Goal: Transaction & Acquisition: Subscribe to service/newsletter

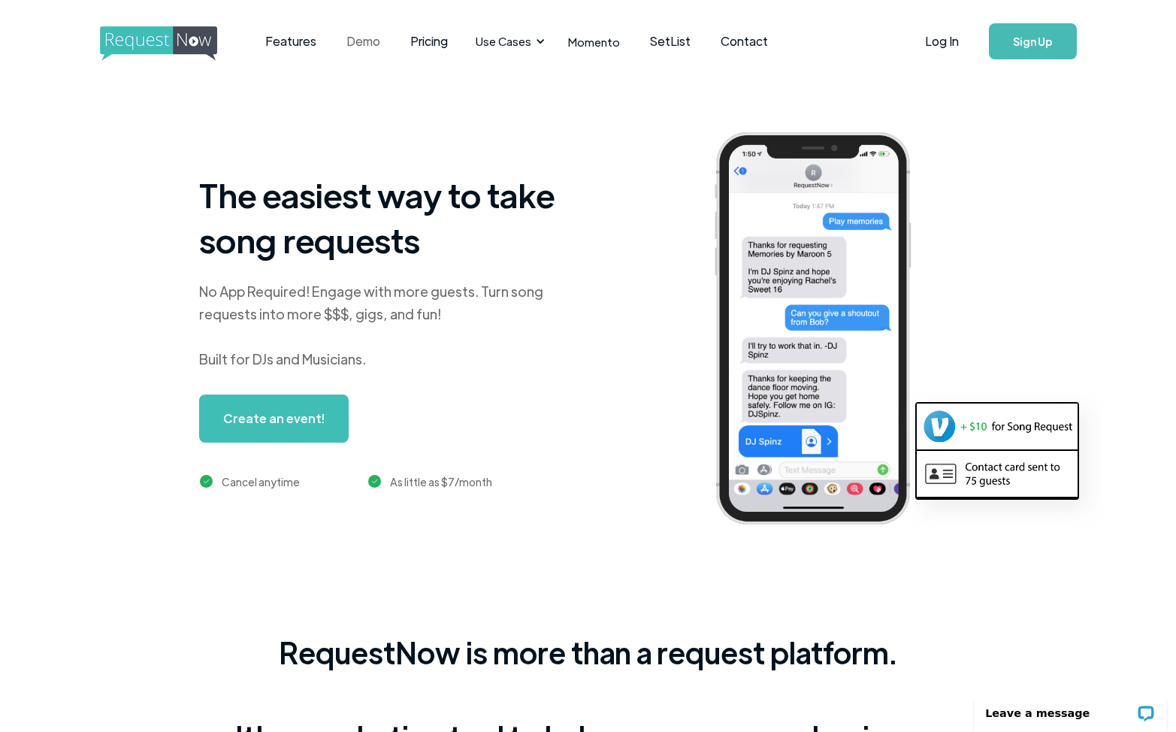
click at [355, 42] on link "Demo" at bounding box center [363, 41] width 64 height 47
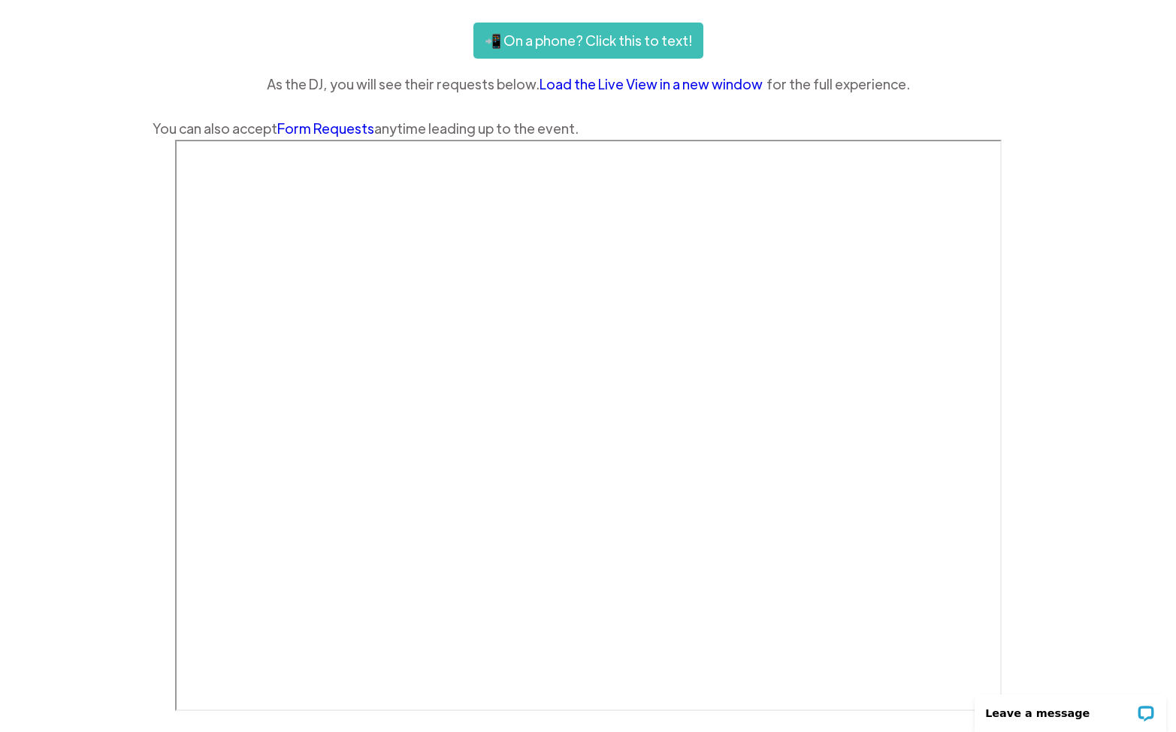
scroll to position [328, 0]
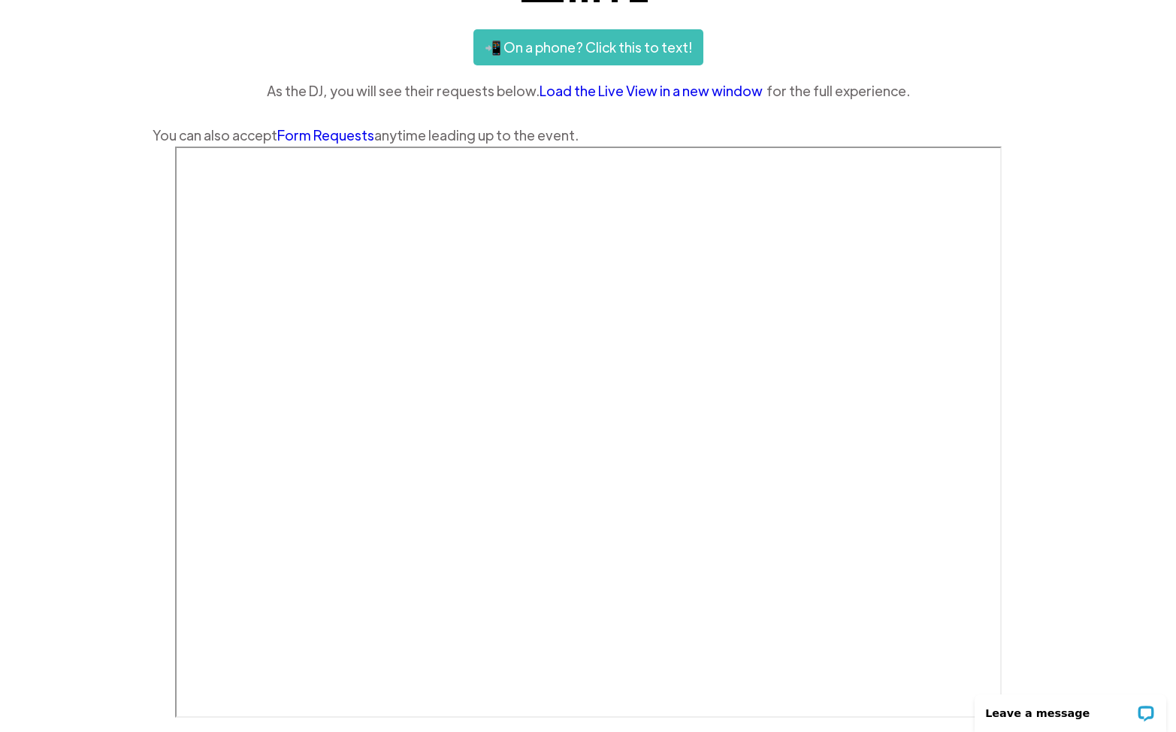
click at [582, 95] on link "Load the Live View in a new window" at bounding box center [652, 91] width 227 height 23
click at [875, 124] on div "You can also accept Form Requests anytime leading up to the event." at bounding box center [587, 135] width 871 height 23
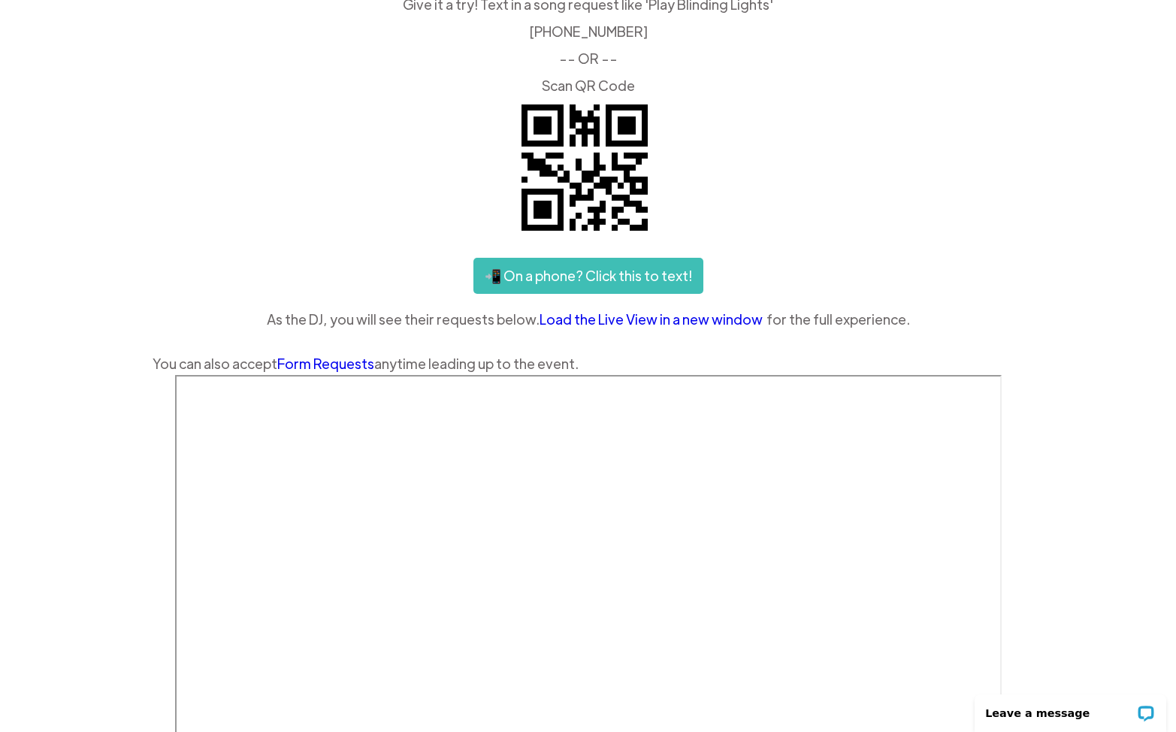
scroll to position [104, 0]
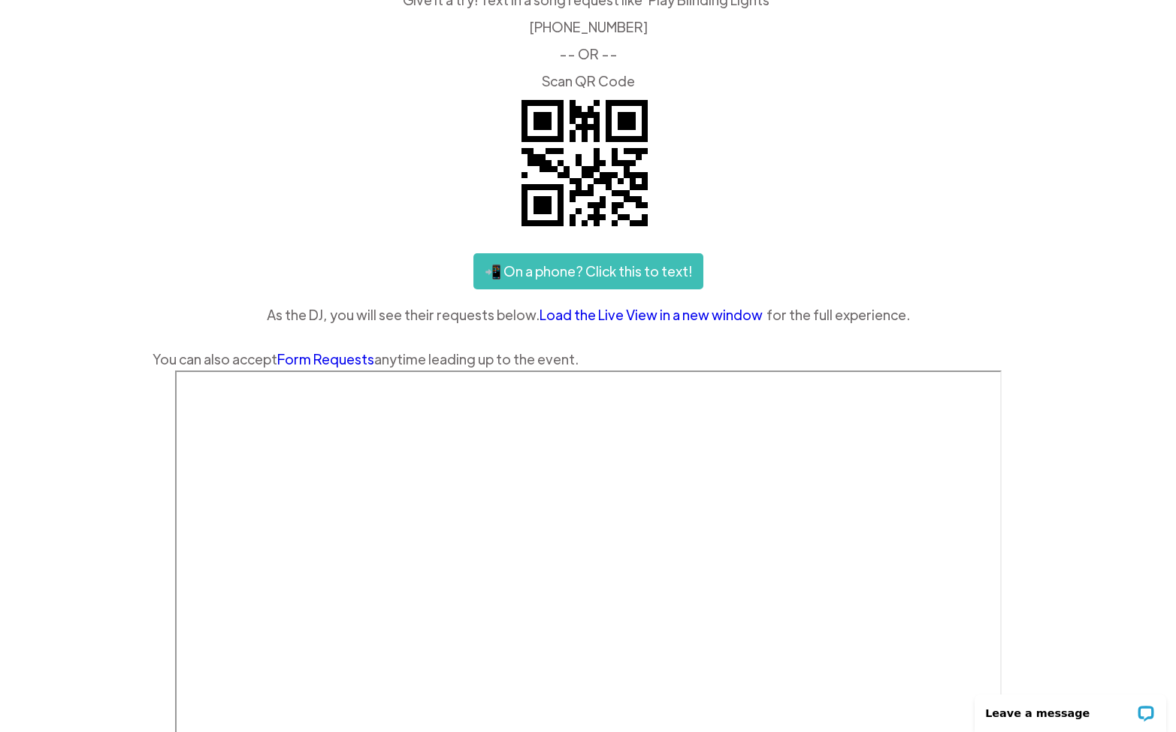
click at [647, 319] on link "Load the Live View in a new window" at bounding box center [652, 314] width 227 height 23
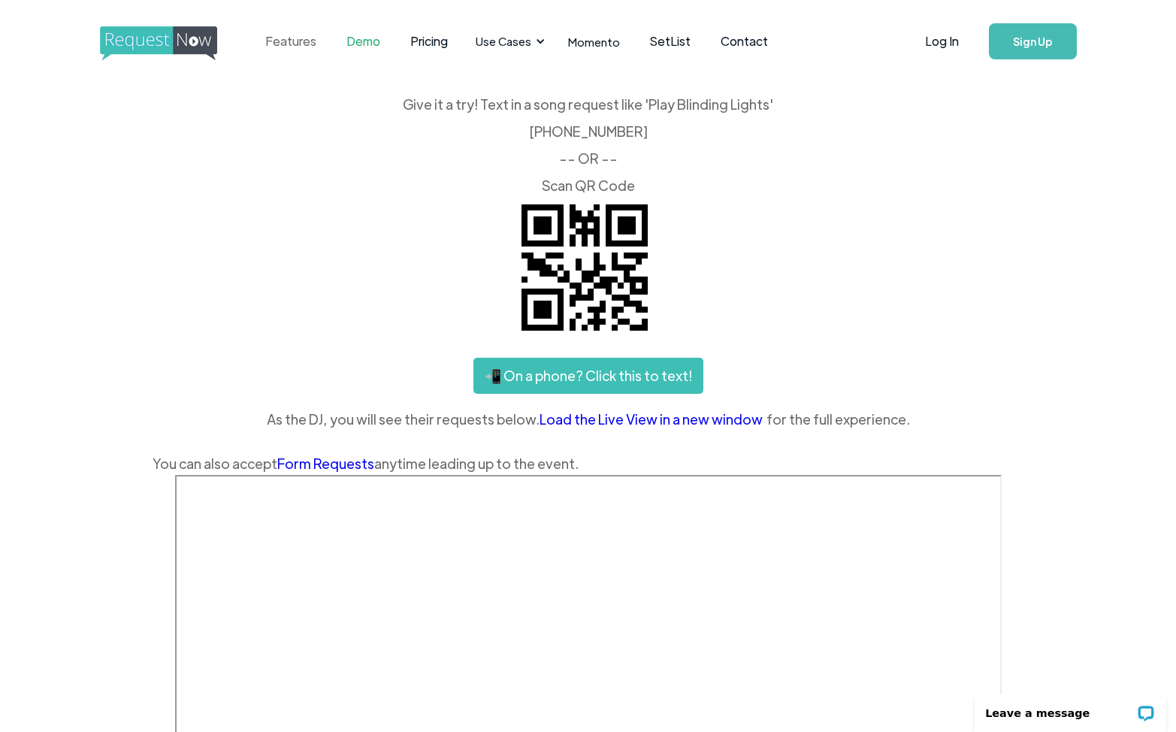
click at [295, 44] on link "Features" at bounding box center [290, 41] width 81 height 47
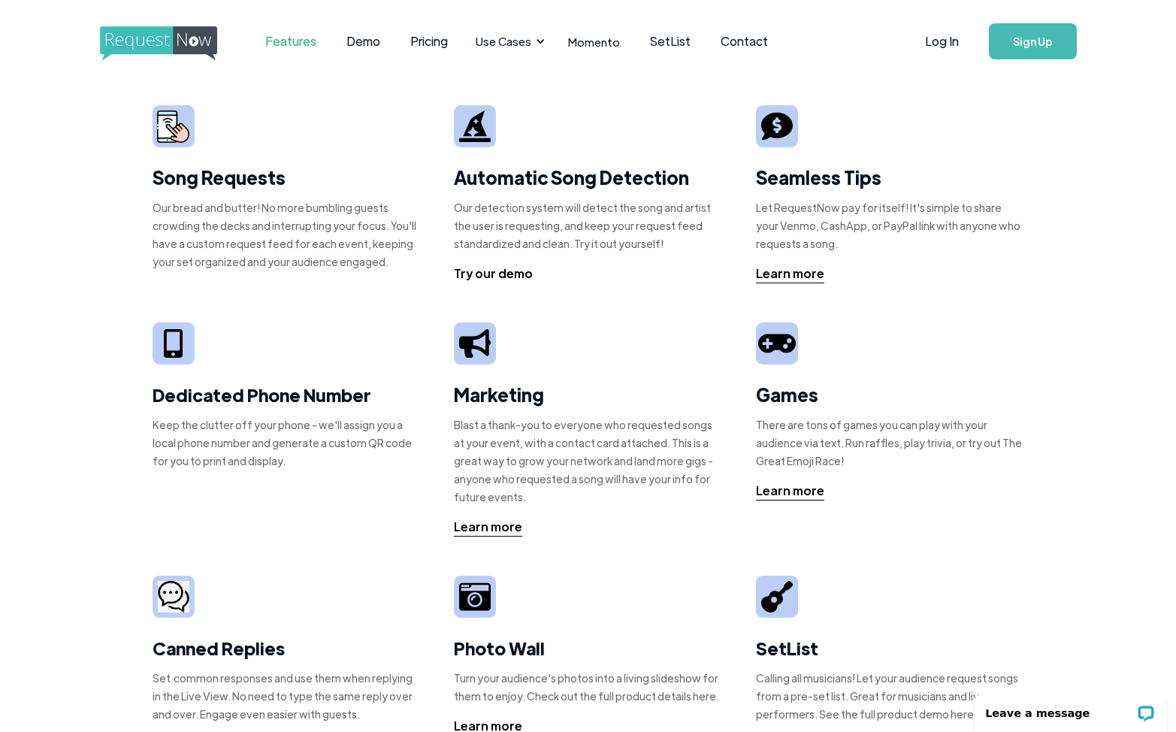
click at [494, 270] on div "Try our demo" at bounding box center [493, 273] width 79 height 18
click at [357, 45] on link "Demo" at bounding box center [363, 41] width 64 height 47
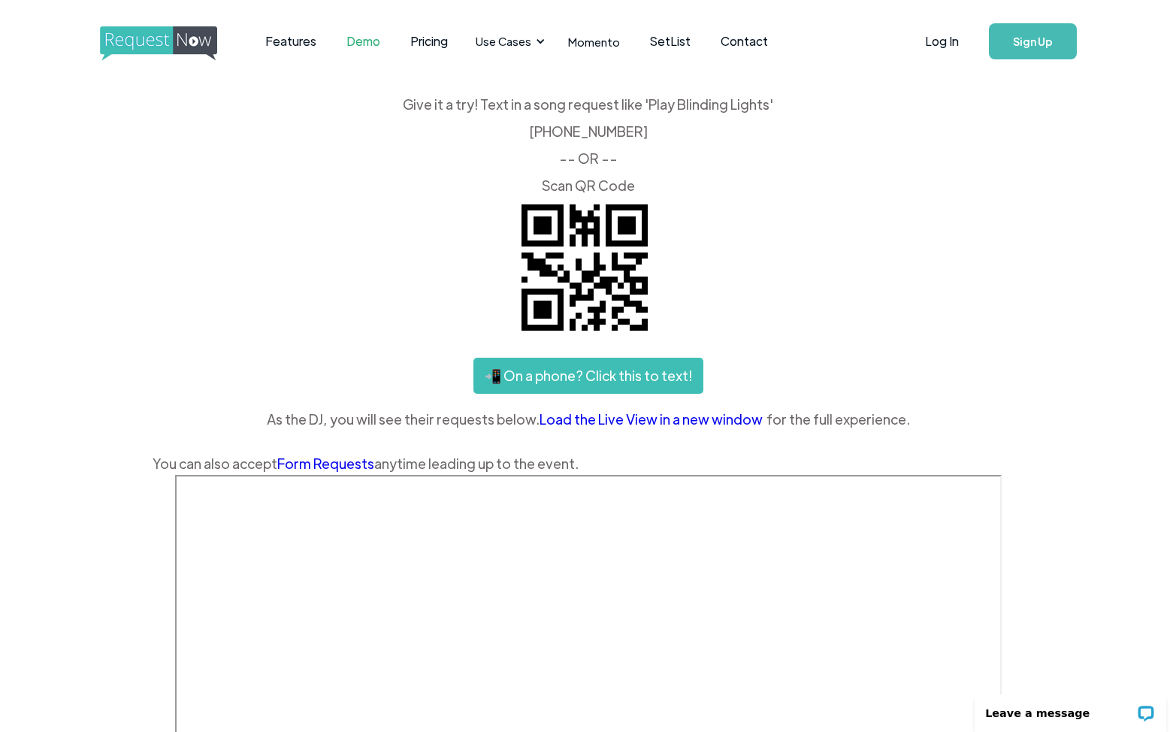
click at [621, 426] on link "Load the Live View in a new window" at bounding box center [652, 419] width 227 height 23
click at [435, 43] on link "Pricing" at bounding box center [429, 41] width 68 height 47
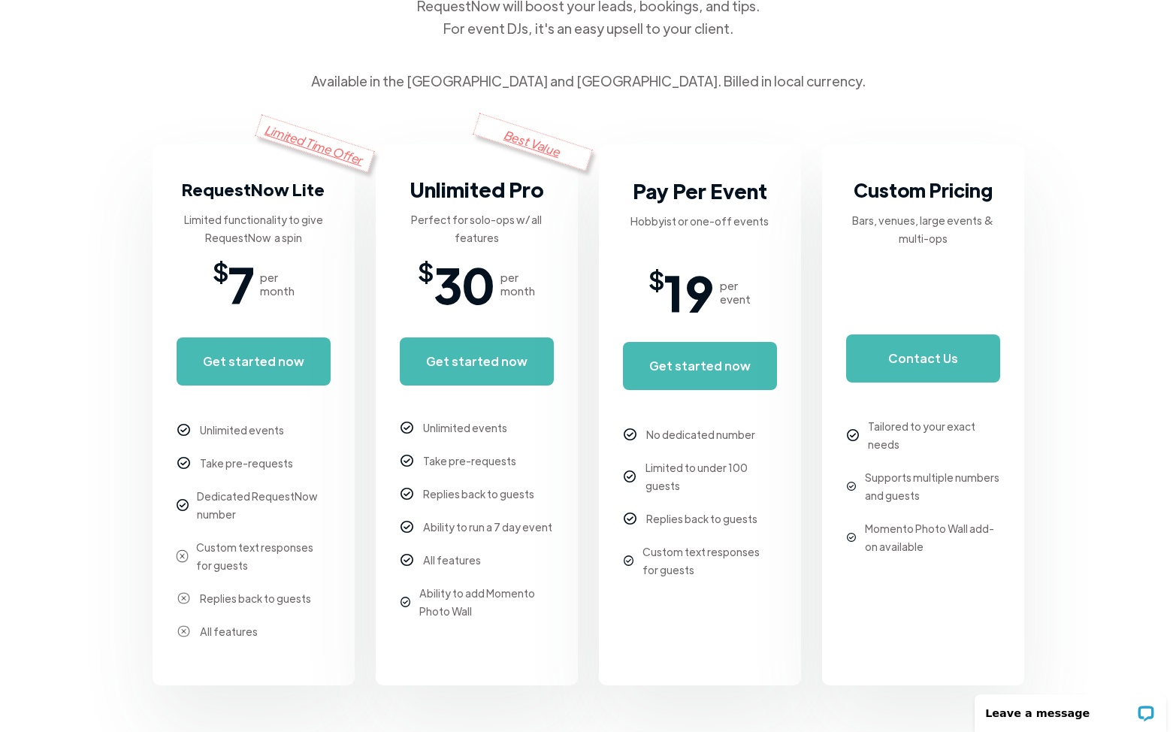
scroll to position [216, 0]
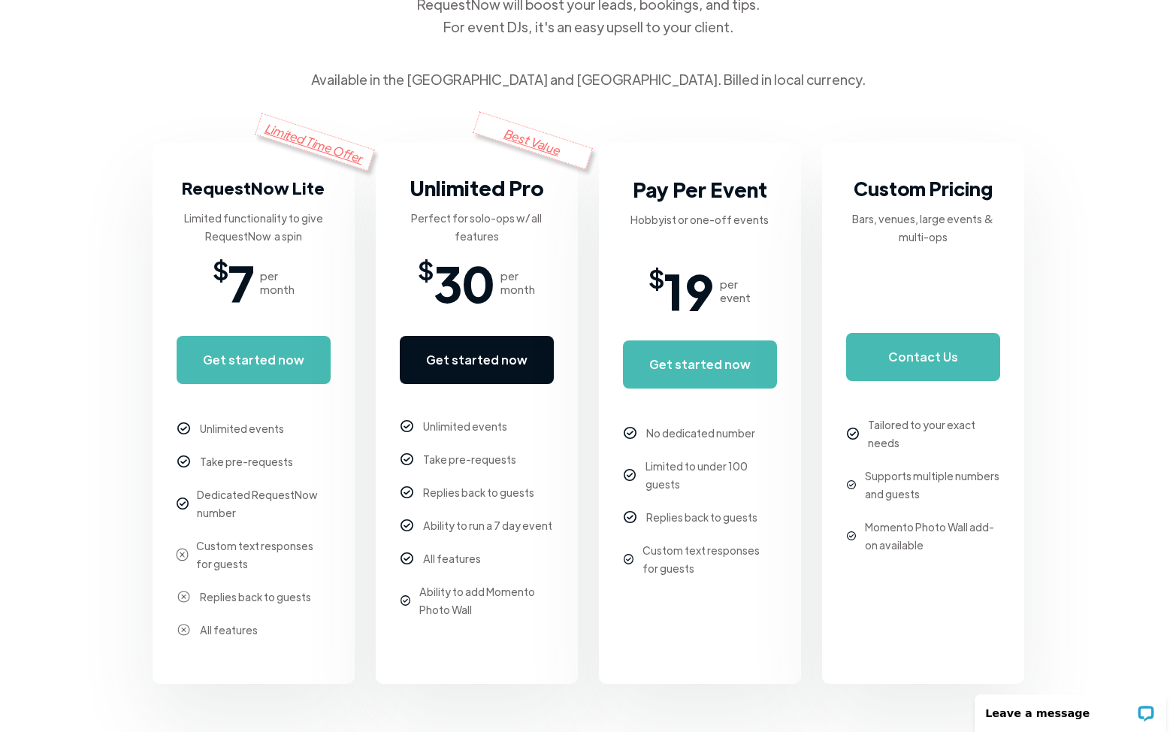
click at [457, 362] on link "Get started now" at bounding box center [477, 360] width 154 height 48
